Goal: Information Seeking & Learning: Check status

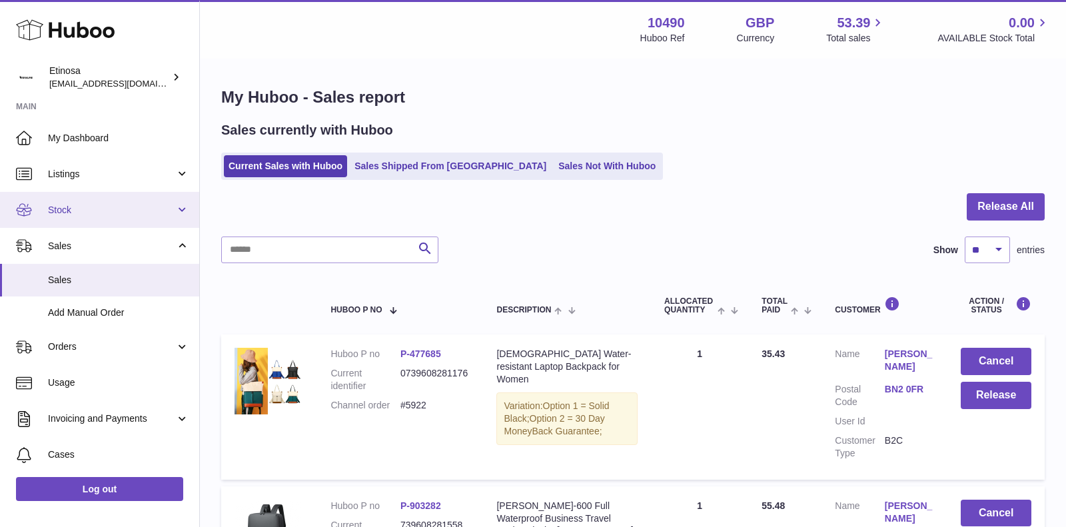
click at [141, 221] on link "Stock" at bounding box center [99, 210] width 199 height 36
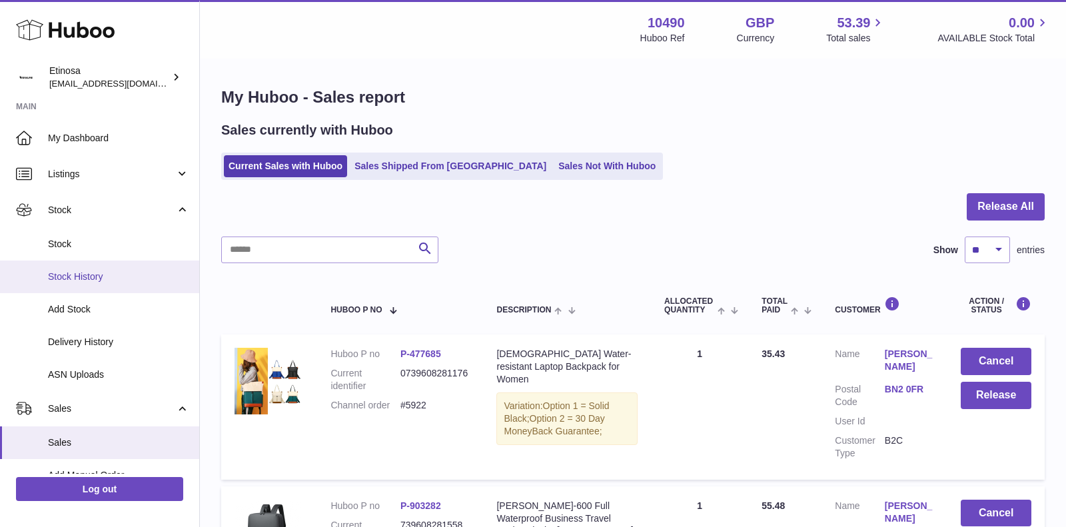
click at [97, 283] on link "Stock History" at bounding box center [99, 277] width 199 height 33
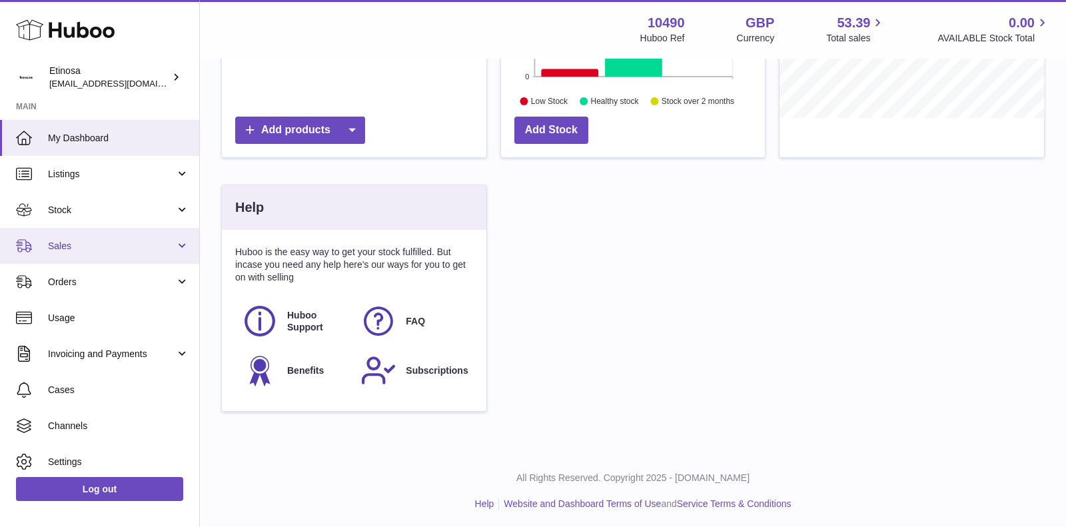
scroll to position [334, 0]
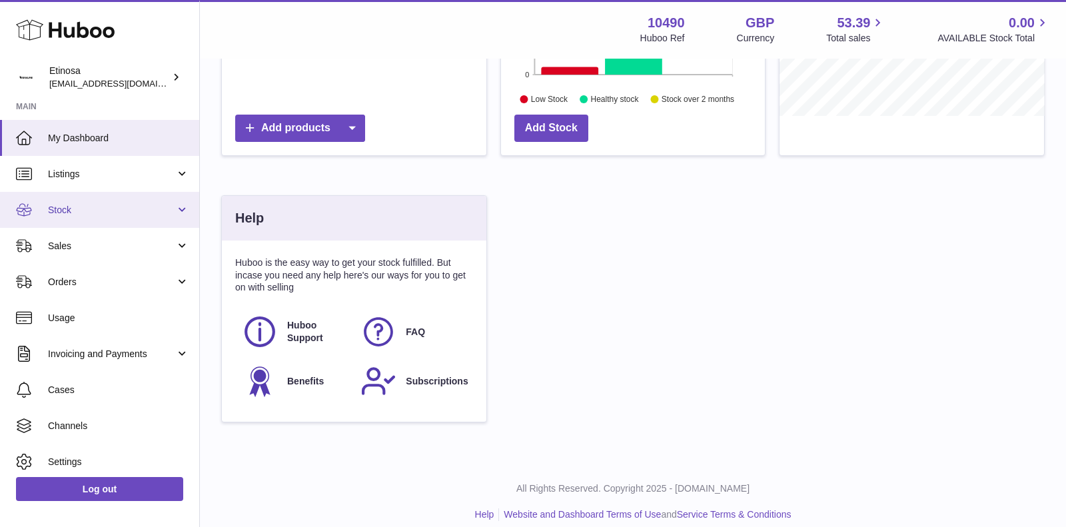
click at [134, 216] on link "Stock" at bounding box center [99, 210] width 199 height 36
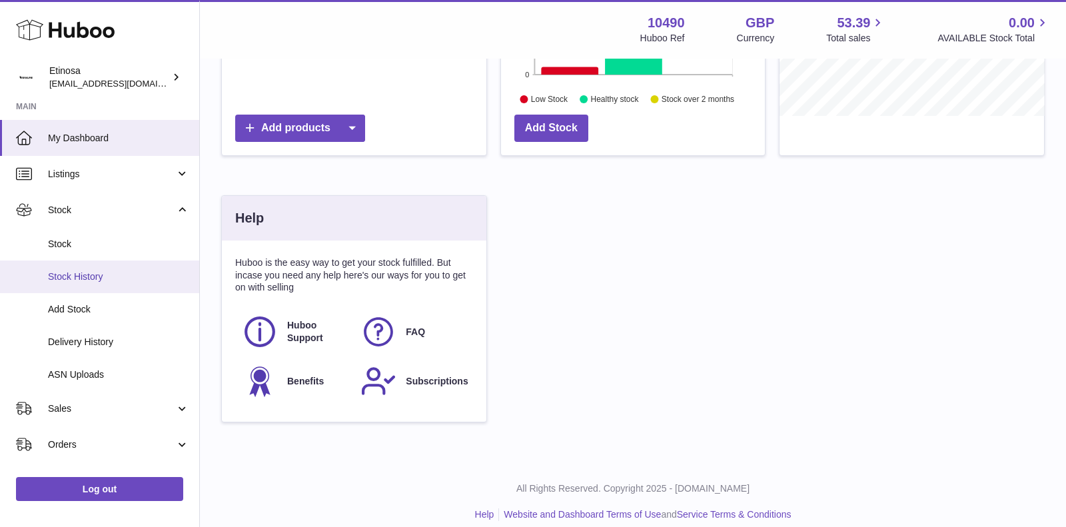
click at [97, 275] on span "Stock History" at bounding box center [118, 277] width 141 height 13
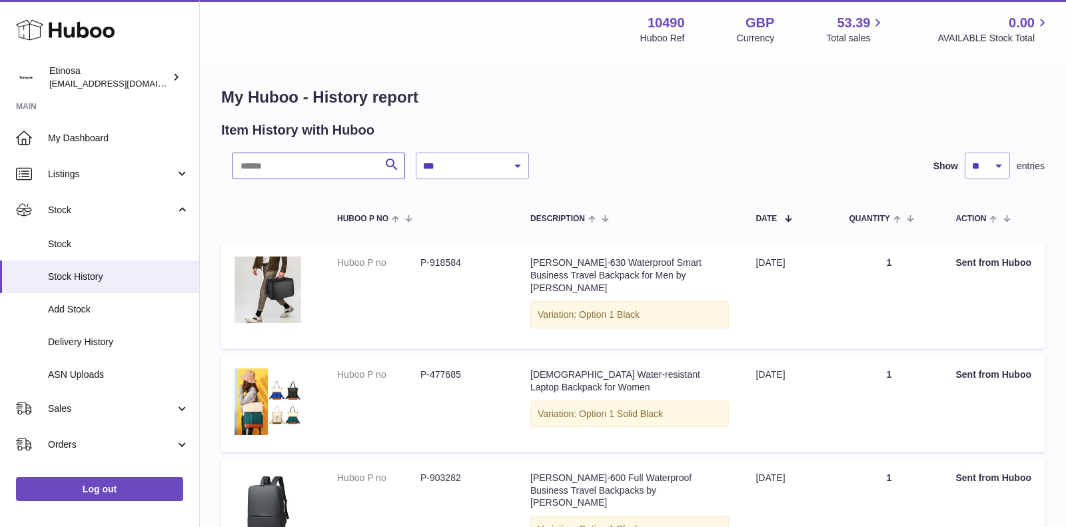
click at [281, 169] on input "text" at bounding box center [318, 166] width 173 height 27
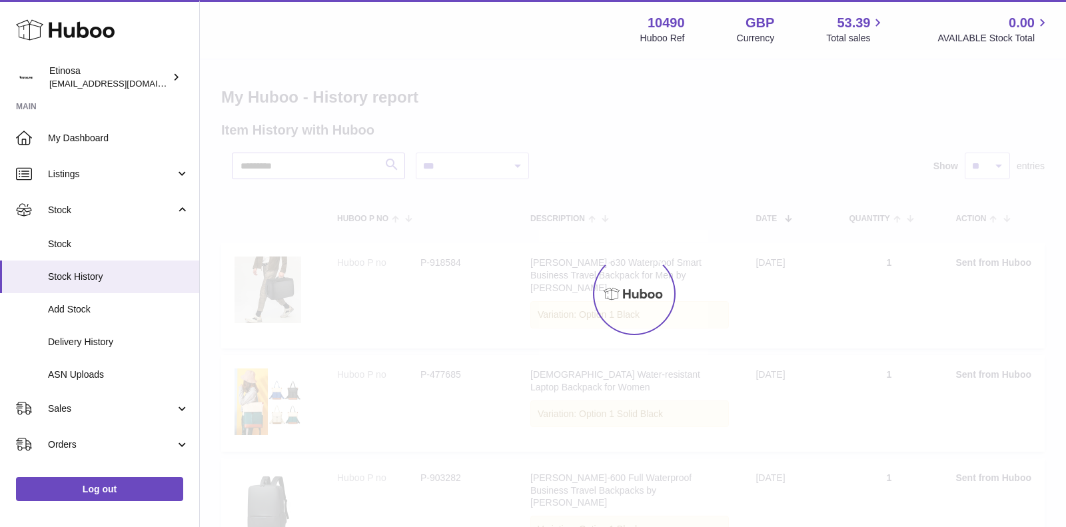
type input "*********"
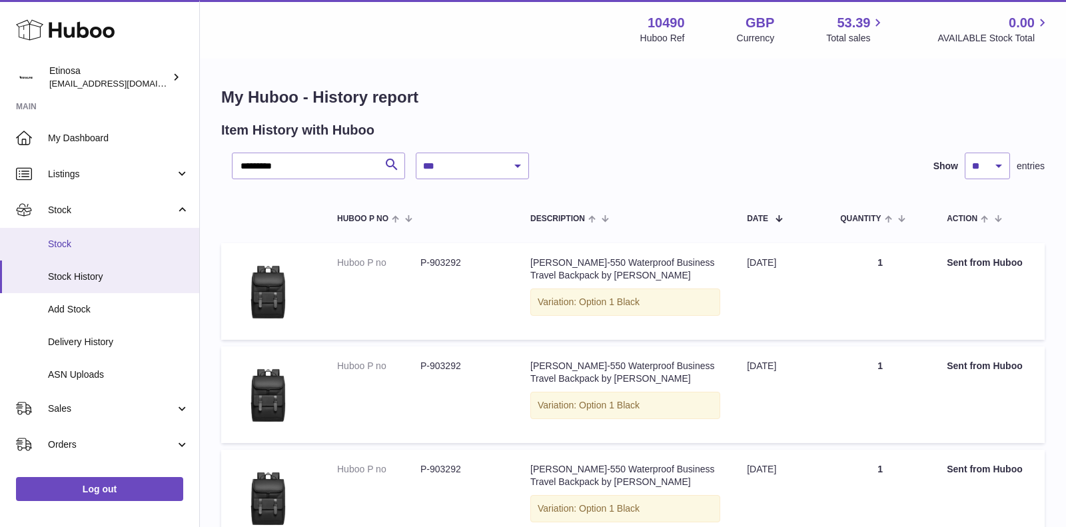
click at [85, 251] on link "Stock" at bounding box center [99, 244] width 199 height 33
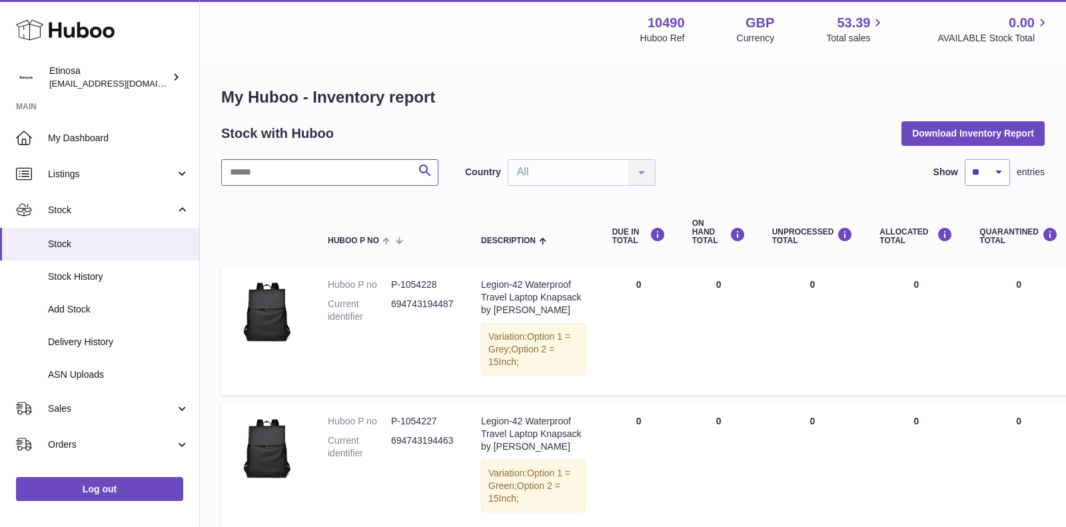
click at [284, 174] on input "text" at bounding box center [329, 172] width 217 height 27
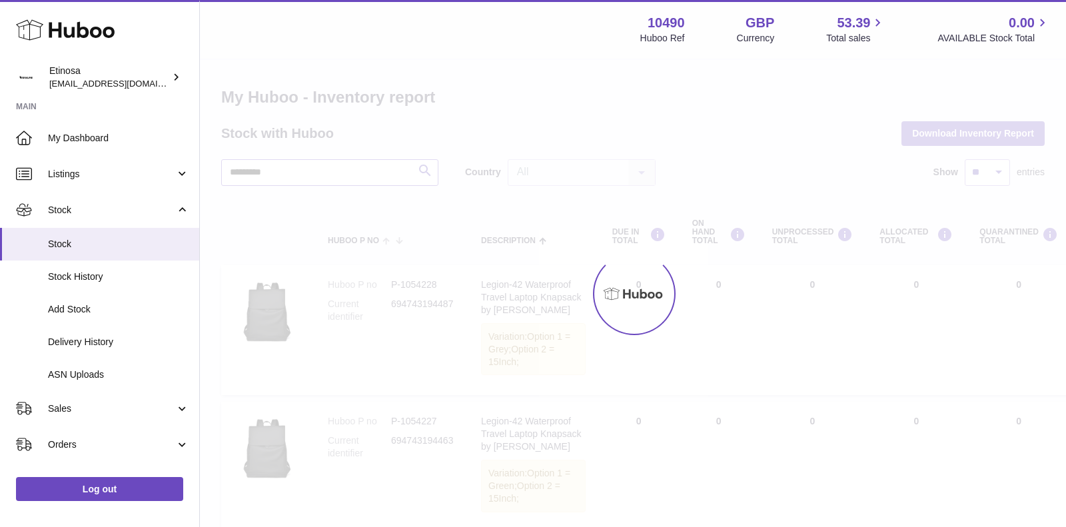
type input "*********"
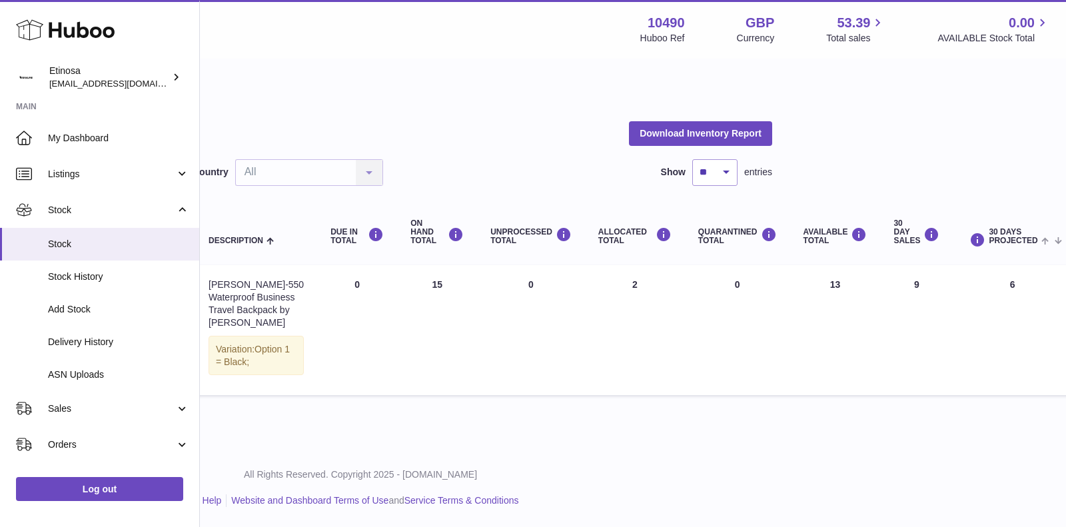
scroll to position [5, 261]
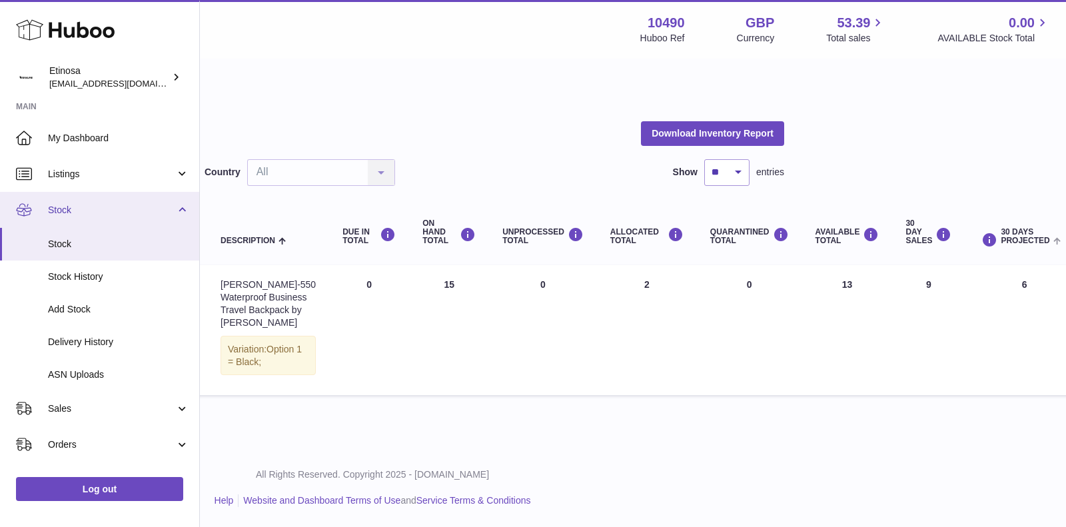
click at [123, 207] on span "Stock" at bounding box center [111, 210] width 127 height 13
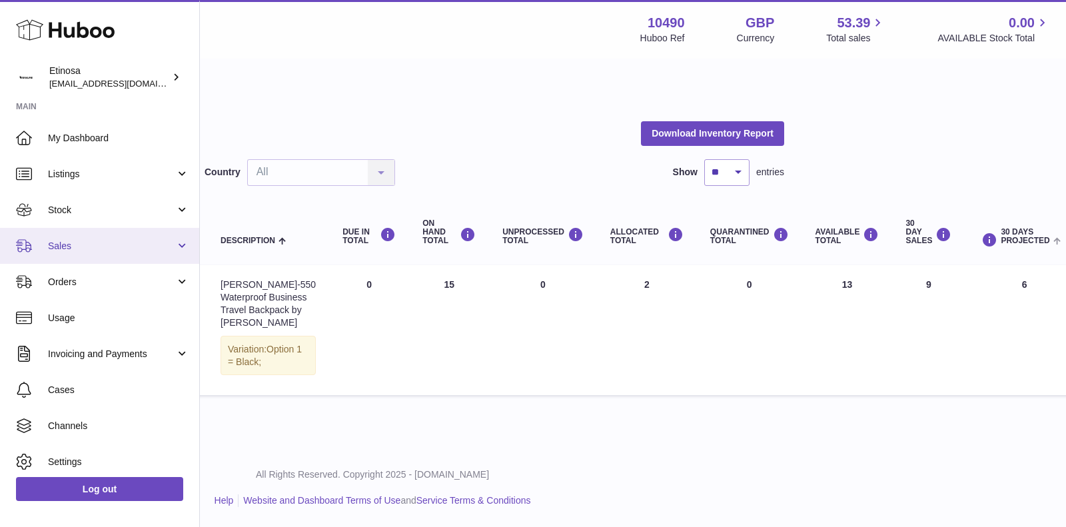
click at [101, 247] on span "Sales" at bounding box center [111, 246] width 127 height 13
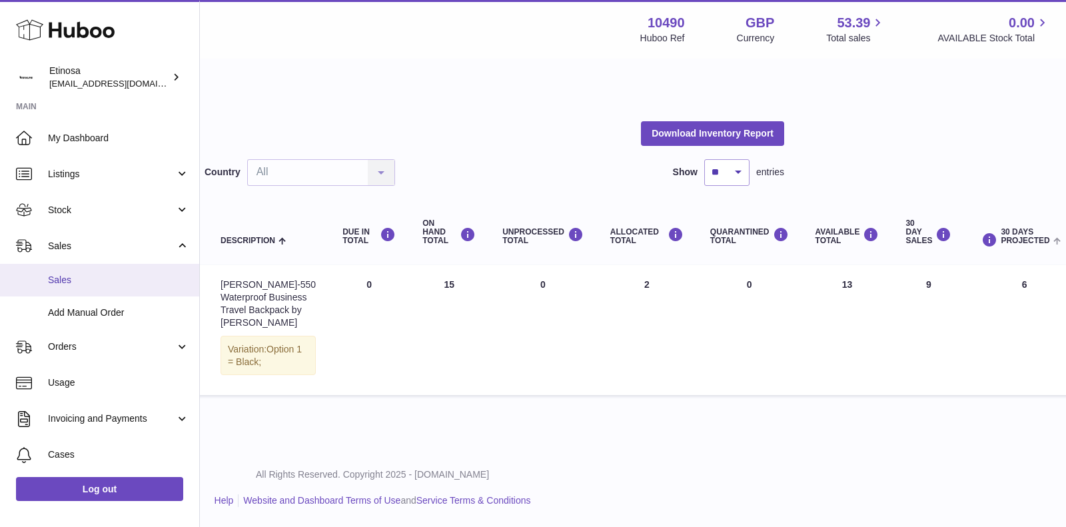
click at [88, 278] on span "Sales" at bounding box center [118, 280] width 141 height 13
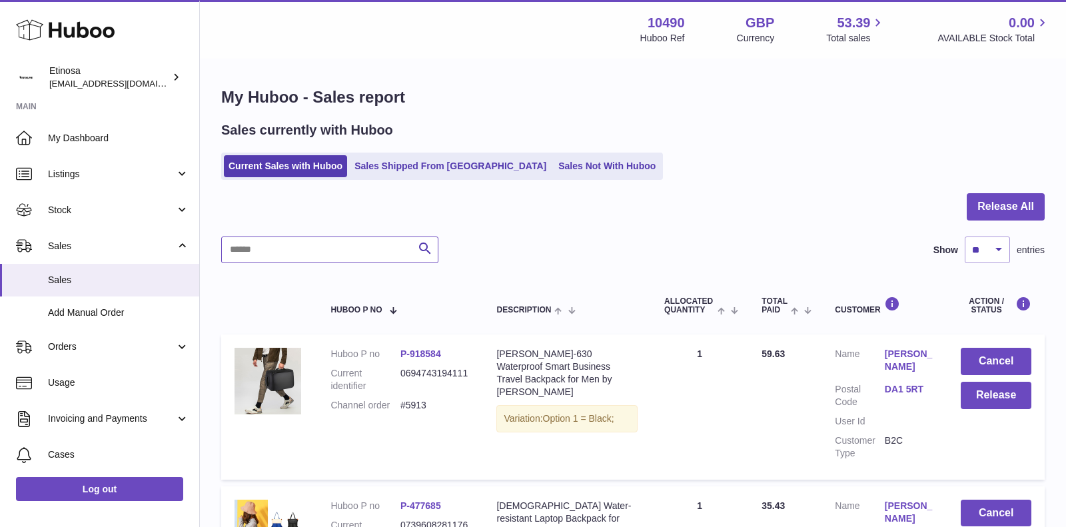
click at [329, 251] on input "text" at bounding box center [329, 250] width 217 height 27
type input "****"
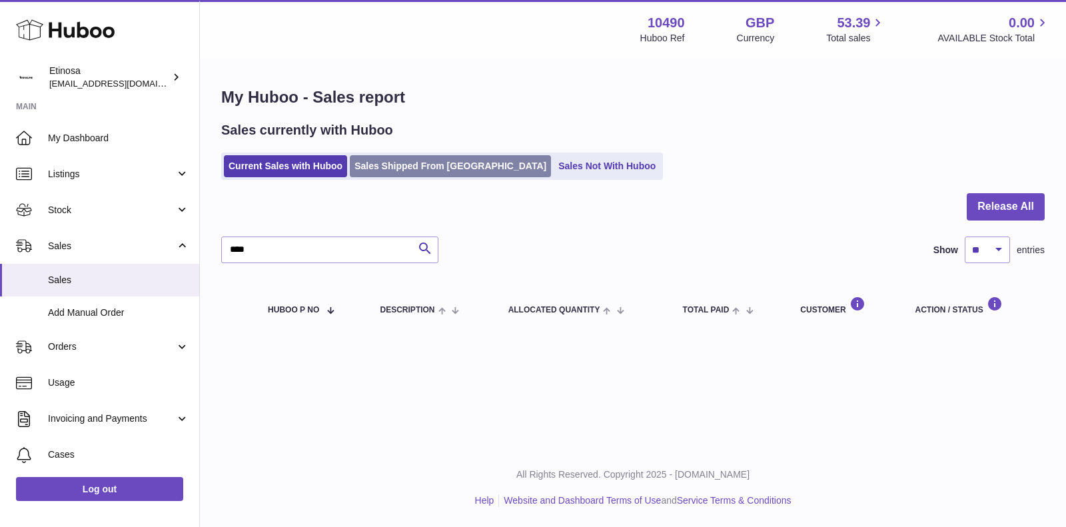
click at [449, 169] on link "Sales Shipped From [GEOGRAPHIC_DATA]" at bounding box center [450, 166] width 201 height 22
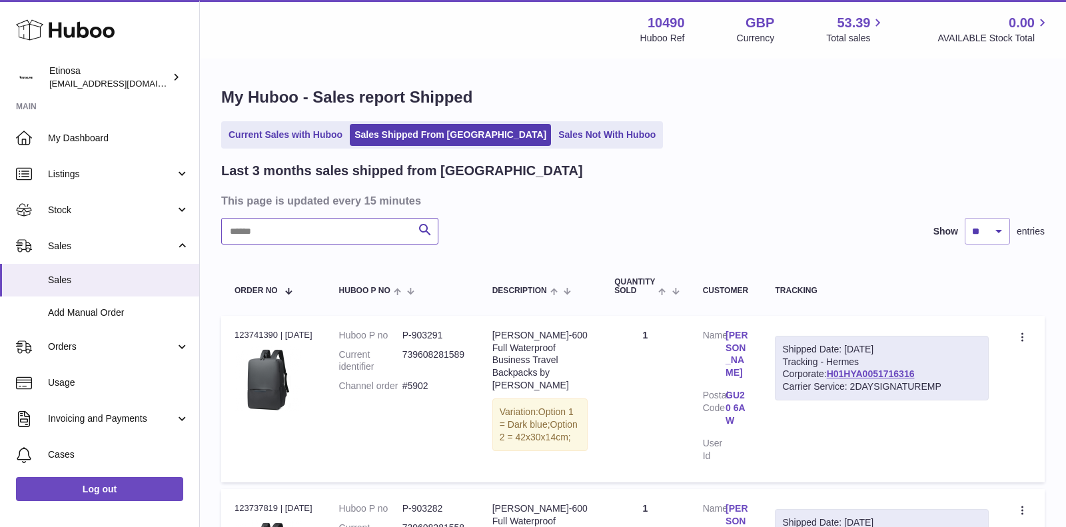
click at [326, 238] on input "text" at bounding box center [329, 231] width 217 height 27
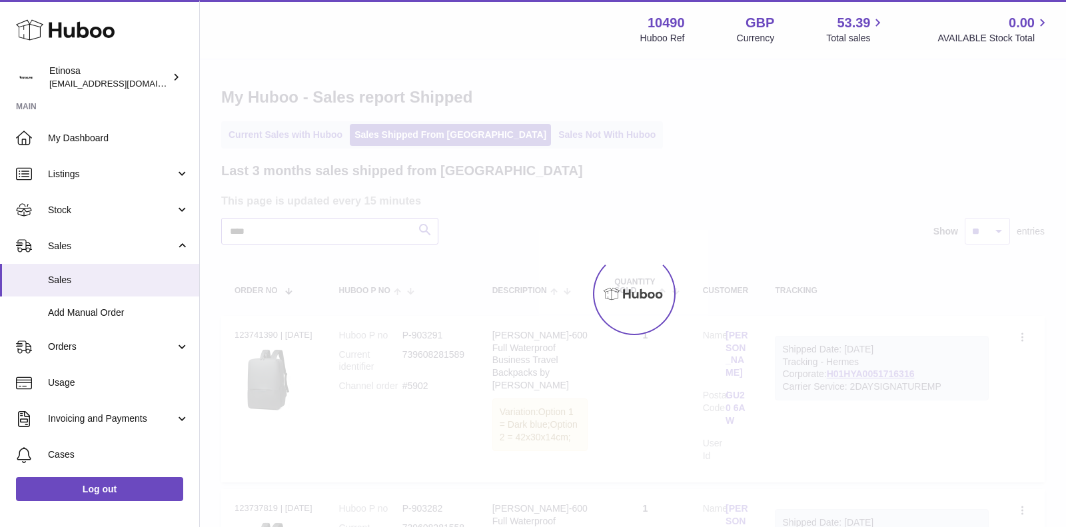
type input "****"
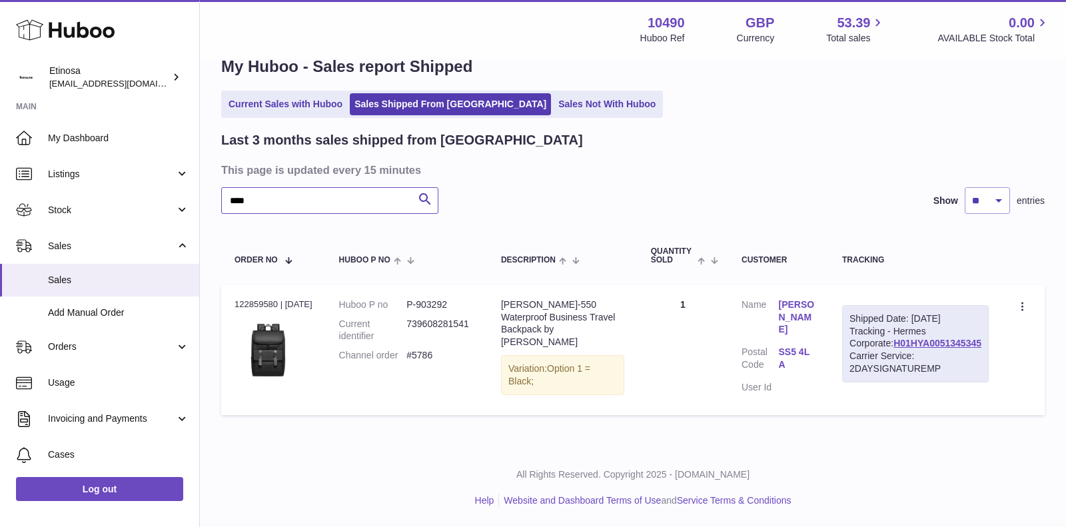
scroll to position [42, 0]
click at [113, 209] on span "Stock" at bounding box center [111, 210] width 127 height 13
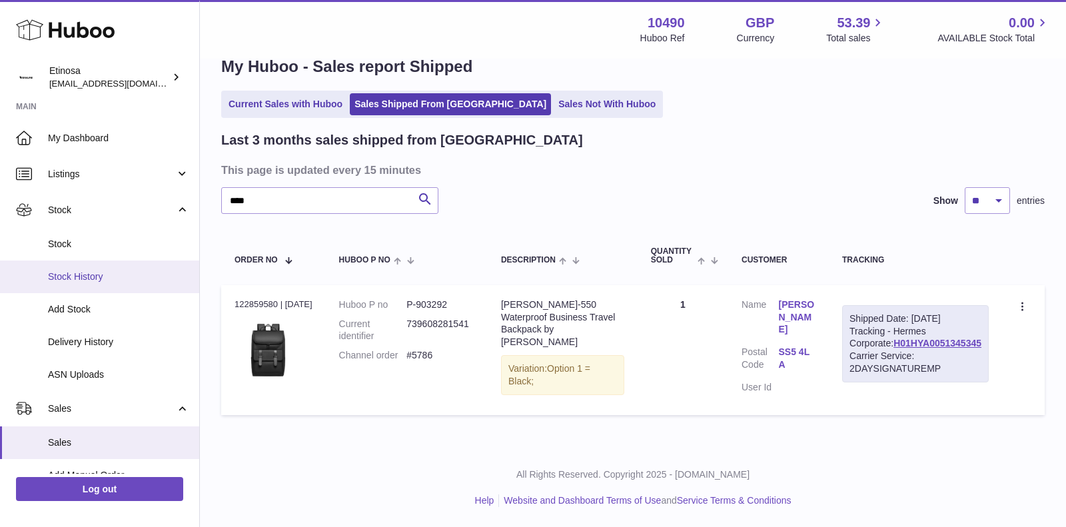
click at [101, 278] on span "Stock History" at bounding box center [118, 277] width 141 height 13
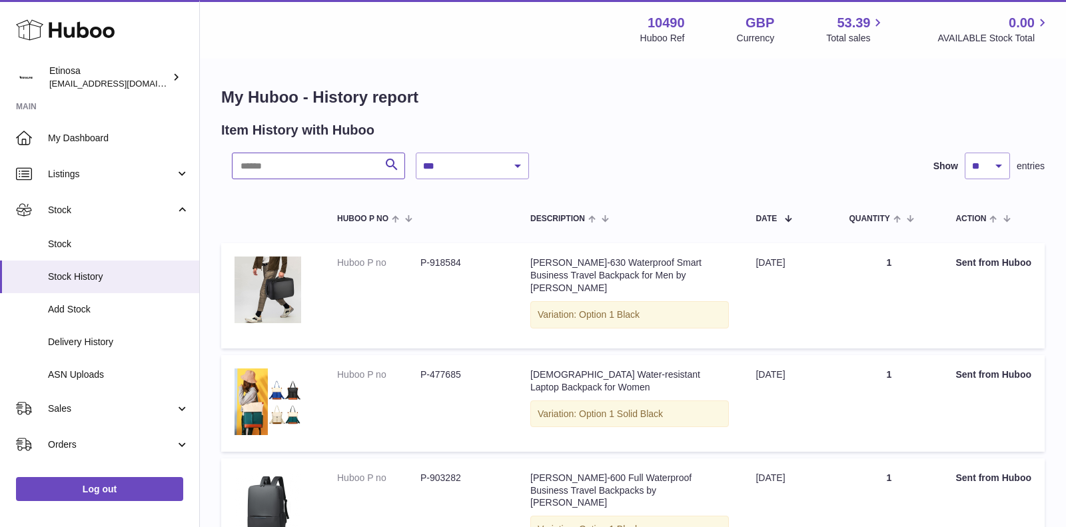
click at [293, 175] on input "text" at bounding box center [318, 166] width 173 height 27
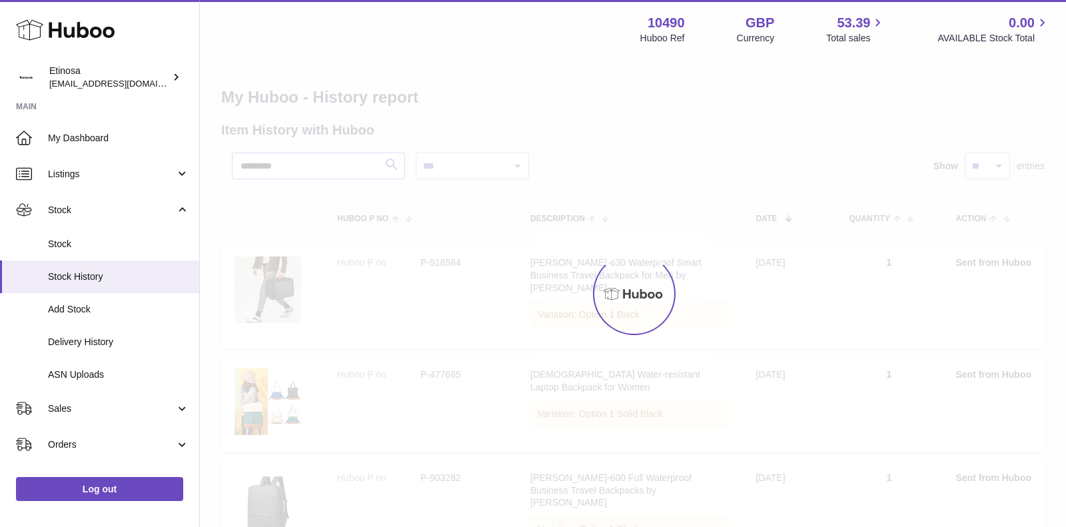
type input "*********"
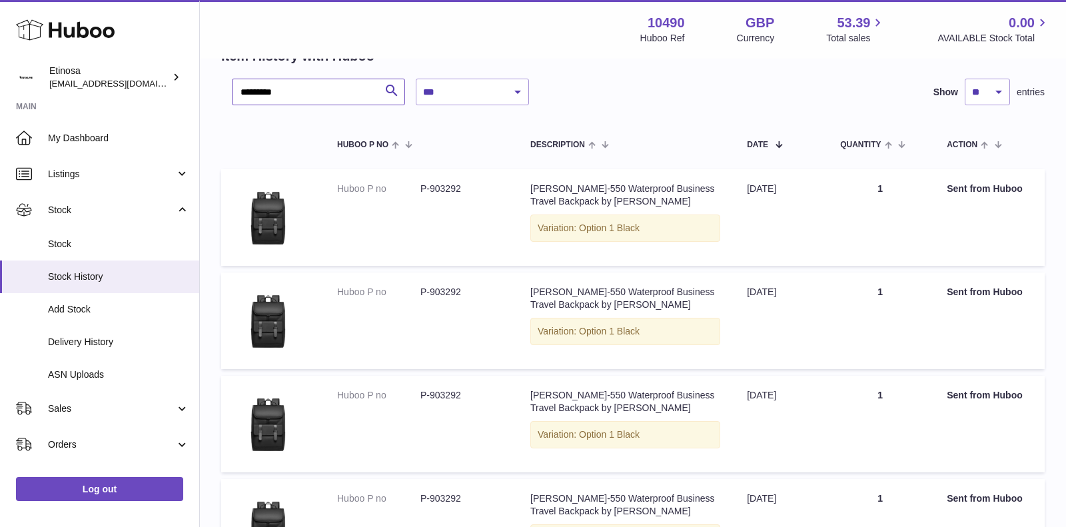
scroll to position [73, 0]
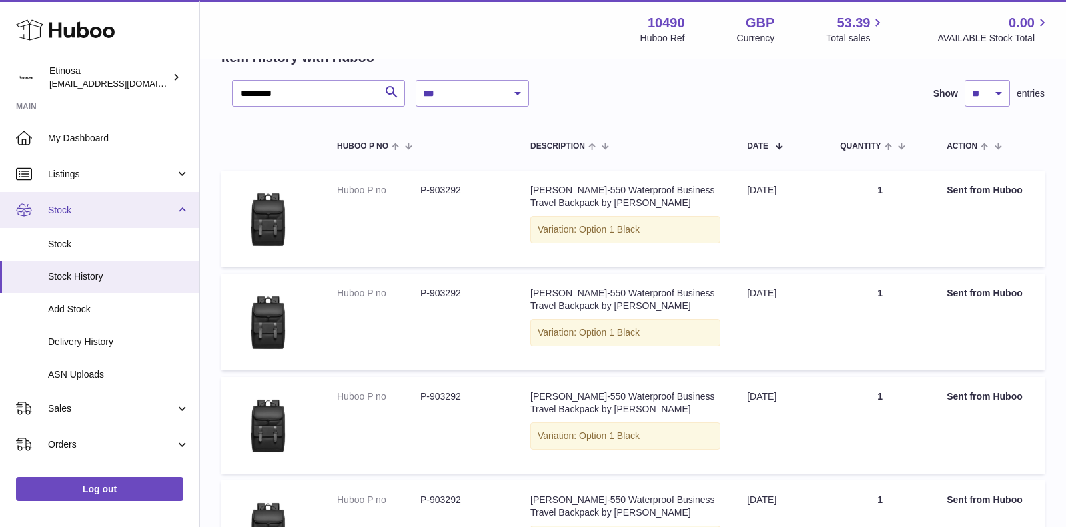
click at [115, 205] on span "Stock" at bounding box center [111, 210] width 127 height 13
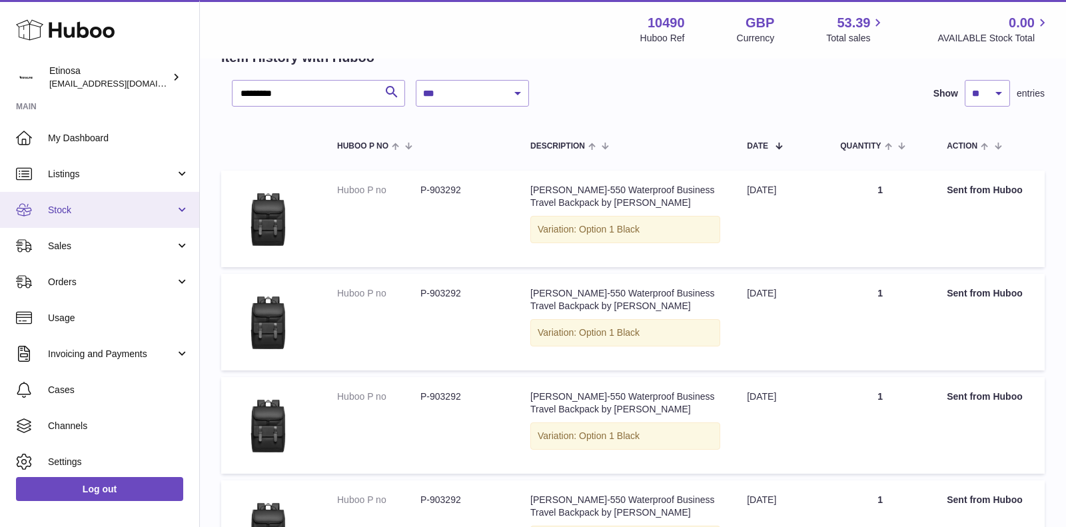
click at [107, 201] on link "Stock" at bounding box center [99, 210] width 199 height 36
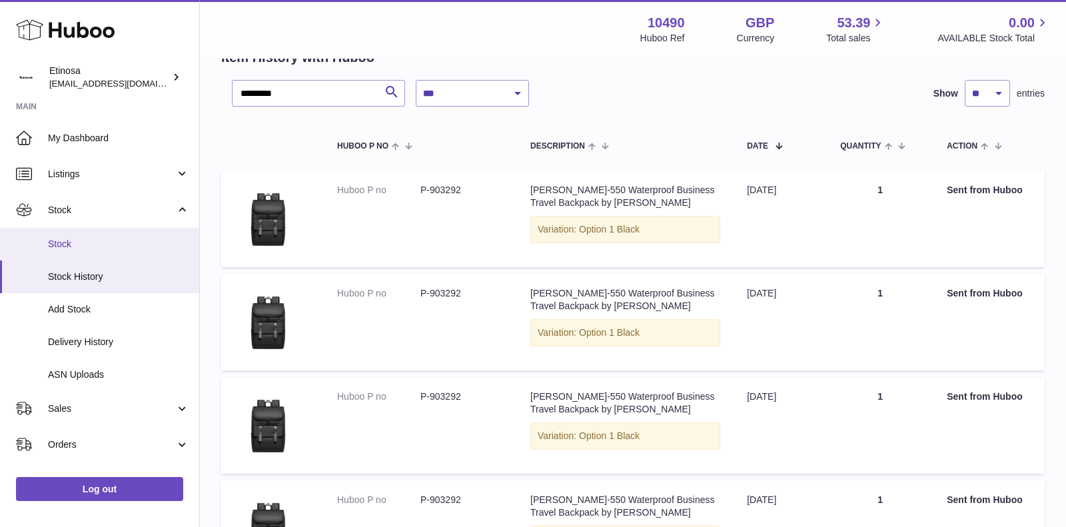
click at [88, 237] on link "Stock" at bounding box center [99, 244] width 199 height 33
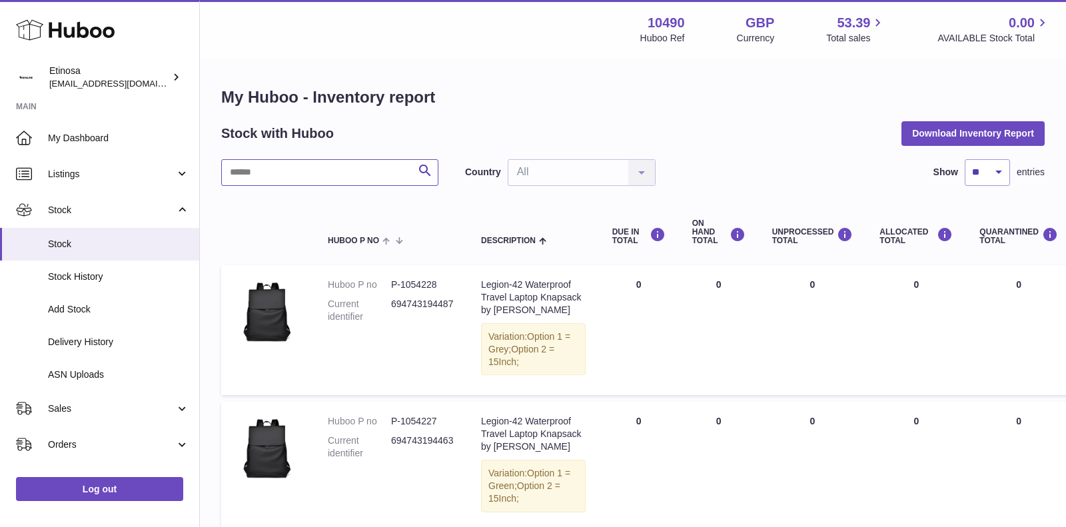
click at [303, 169] on input "text" at bounding box center [329, 172] width 217 height 27
type input "*********"
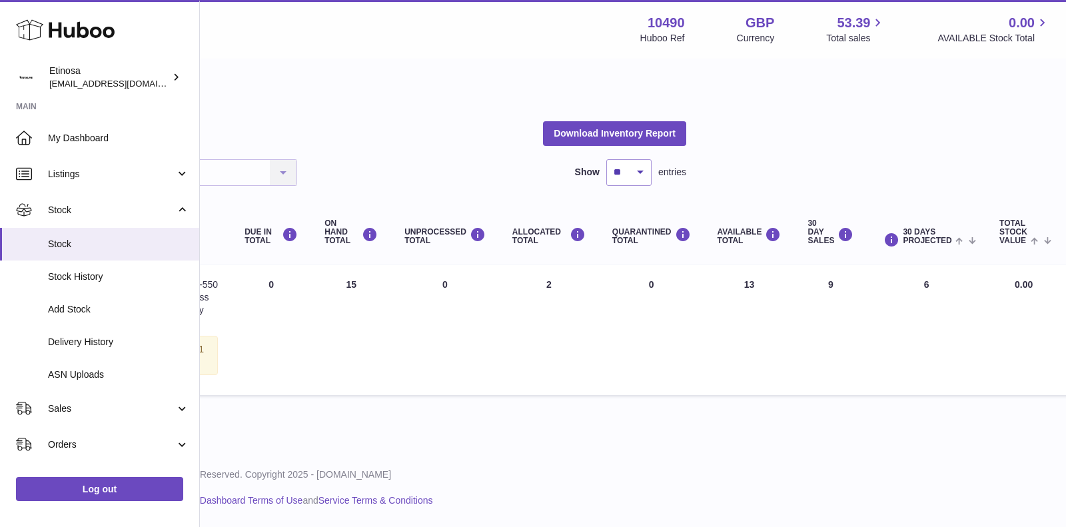
scroll to position [0, 383]
